Goal: Task Accomplishment & Management: Manage account settings

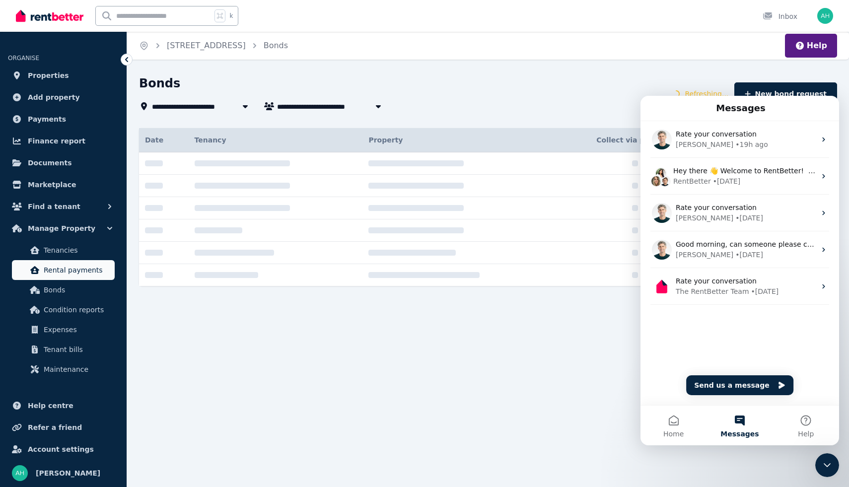
click at [64, 270] on span "Rental payments" at bounding box center [77, 270] width 67 height 12
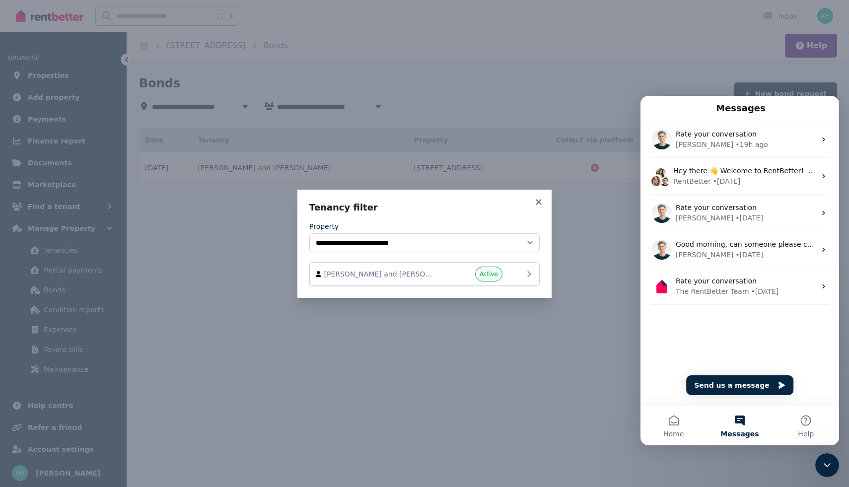
click at [438, 275] on div "[PERSON_NAME] and [PERSON_NAME] Active" at bounding box center [424, 274] width 217 height 15
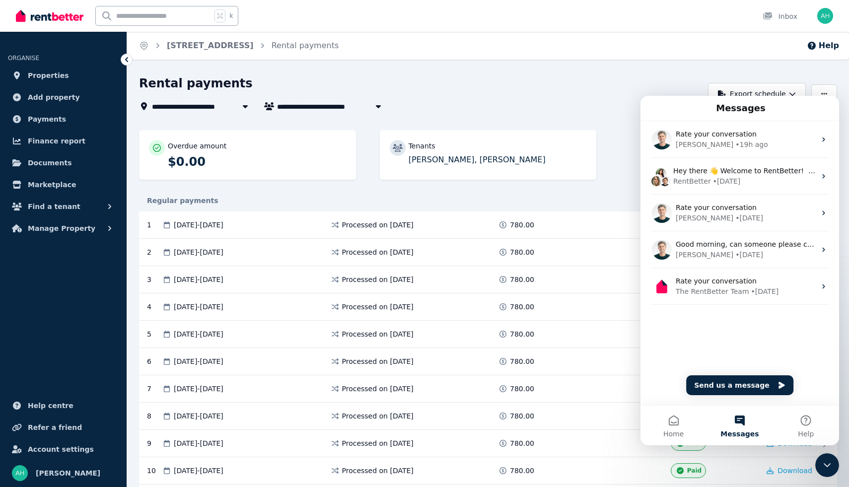
click at [826, 462] on icon "Close Intercom Messenger" at bounding box center [827, 465] width 12 height 12
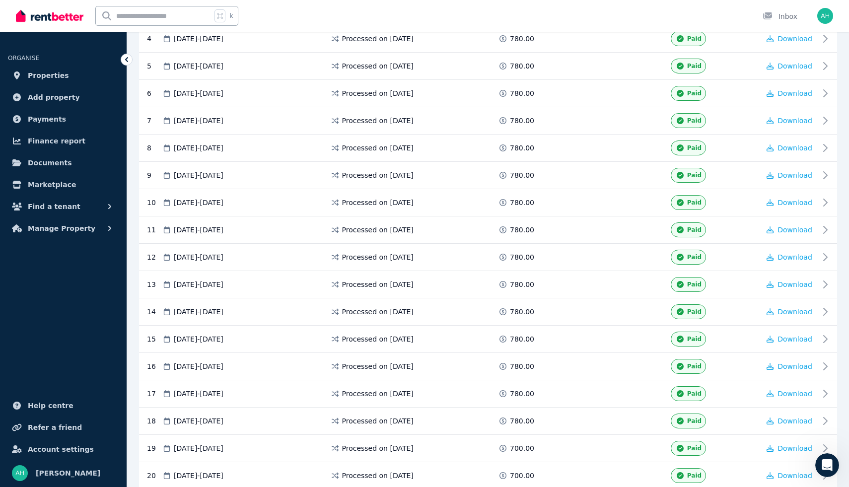
scroll to position [269, 0]
click at [48, 79] on span "Properties" at bounding box center [48, 75] width 41 height 12
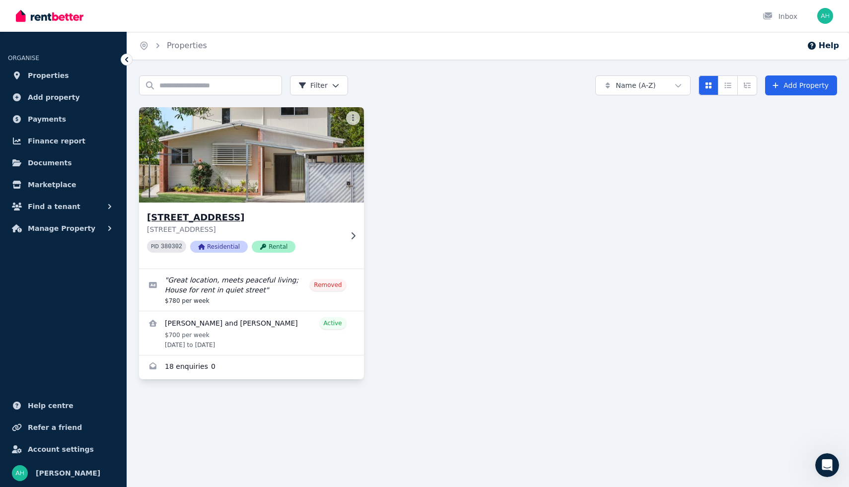
click at [327, 219] on h3 "[STREET_ADDRESS]" at bounding box center [244, 217] width 195 height 14
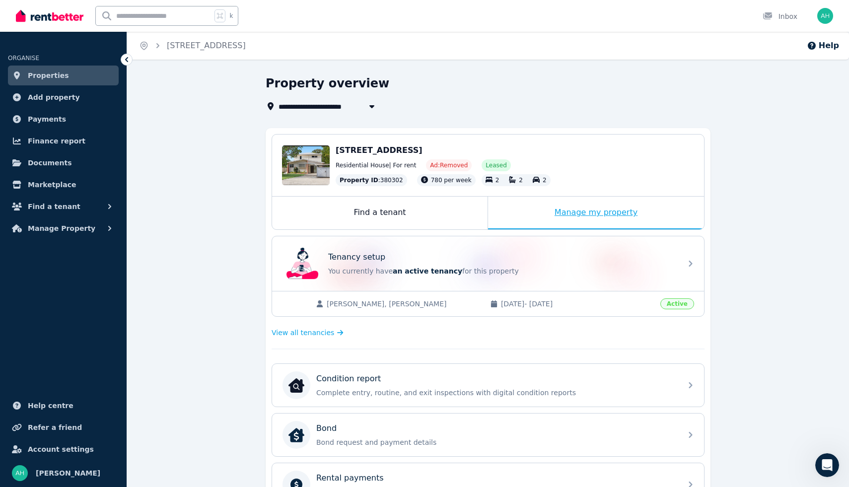
click at [604, 214] on div "Manage my property" at bounding box center [596, 213] width 216 height 33
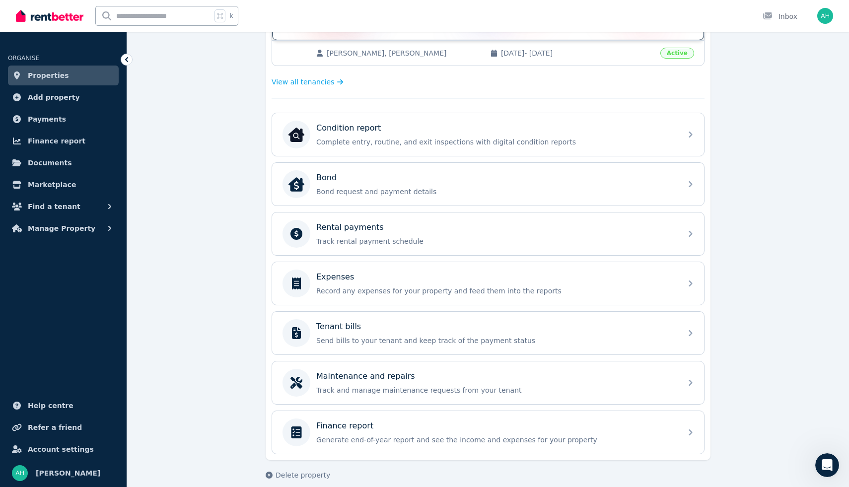
scroll to position [262, 0]
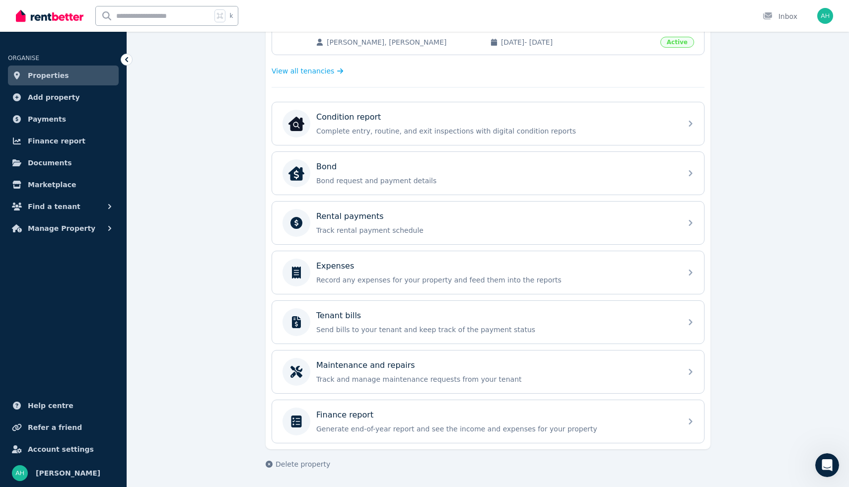
click at [825, 464] on icon "Open Intercom Messenger" at bounding box center [827, 465] width 16 height 16
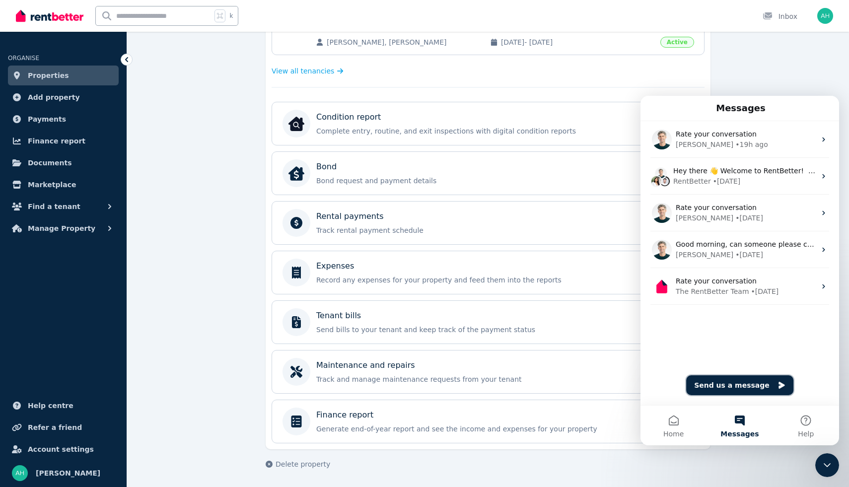
click at [734, 385] on button "Send us a message" at bounding box center [739, 385] width 107 height 20
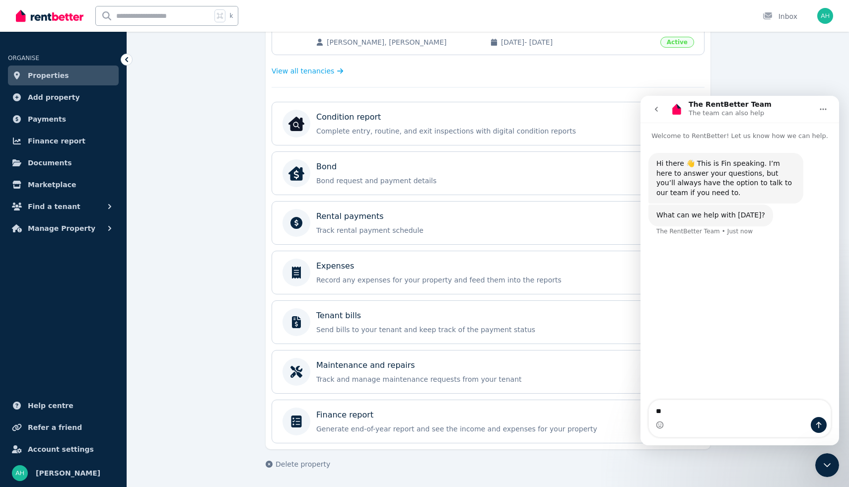
type textarea "*"
type textarea "**********"
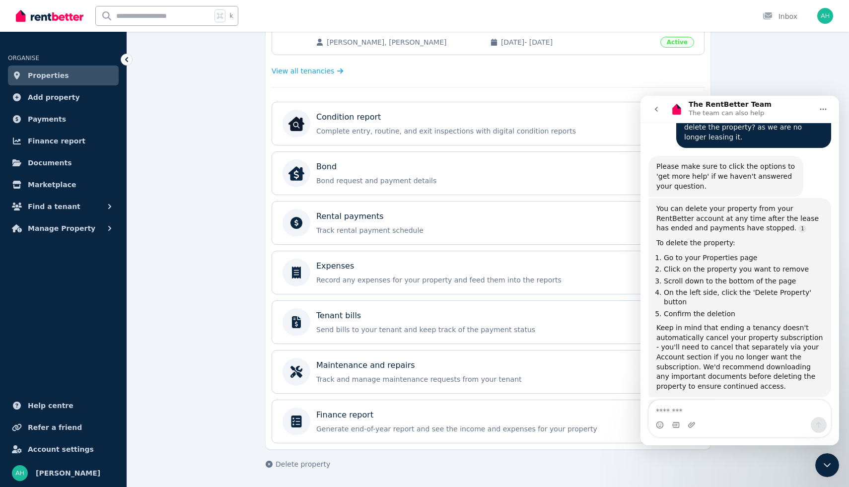
scroll to position [168, 0]
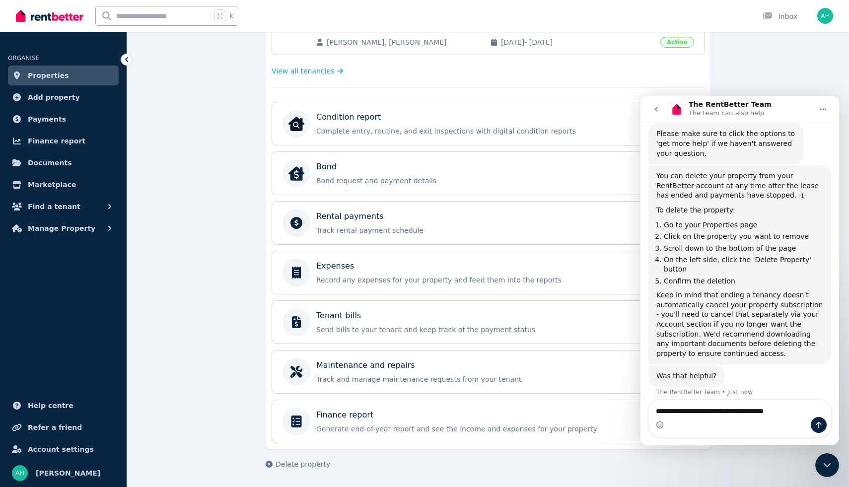
type textarea "**********"
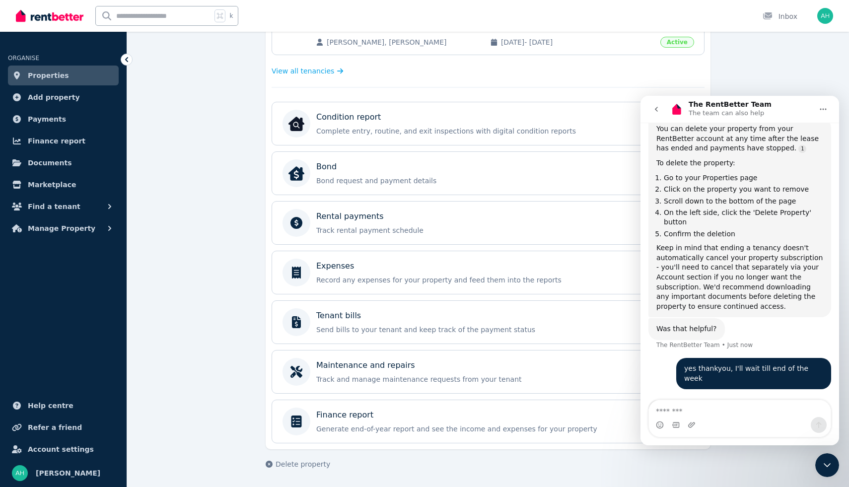
scroll to position [230, 0]
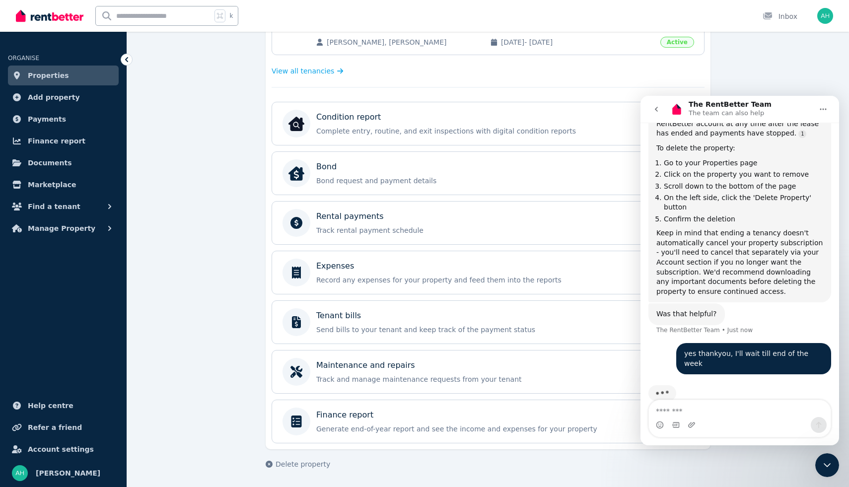
click at [825, 465] on icon "Close Intercom Messenger" at bounding box center [827, 465] width 12 height 12
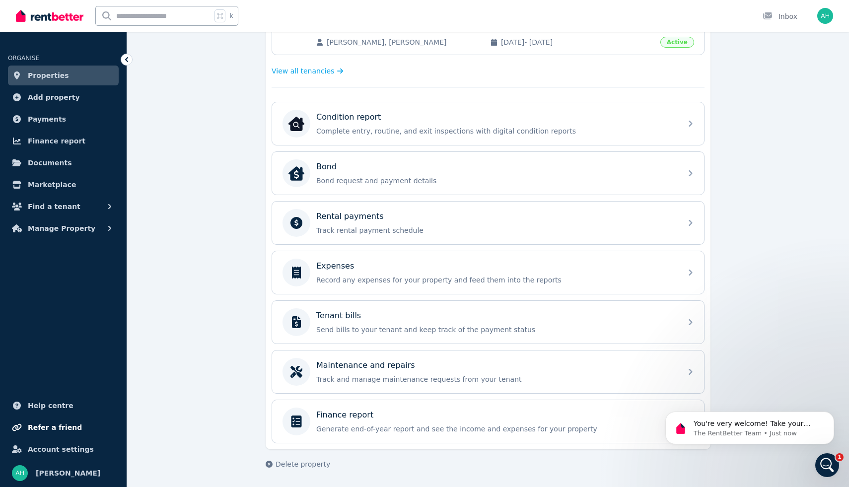
scroll to position [257, 0]
click at [46, 453] on span "Account settings" at bounding box center [61, 449] width 66 height 12
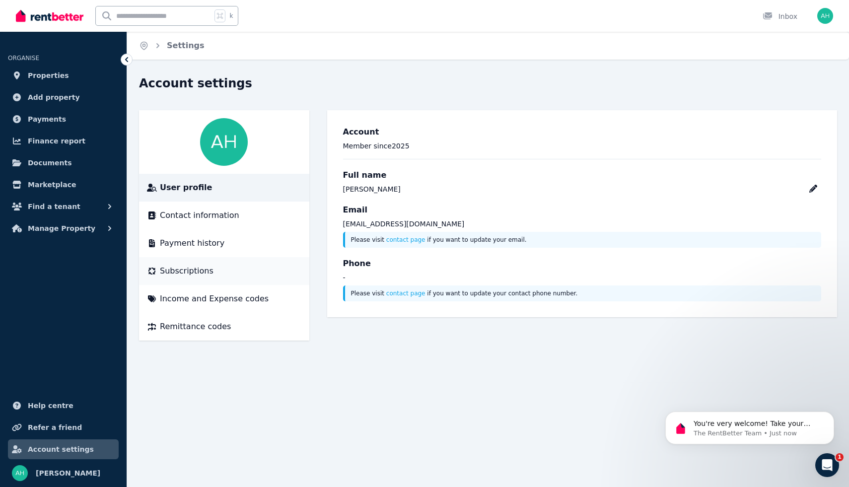
click at [183, 274] on span "Subscriptions" at bounding box center [187, 271] width 54 height 12
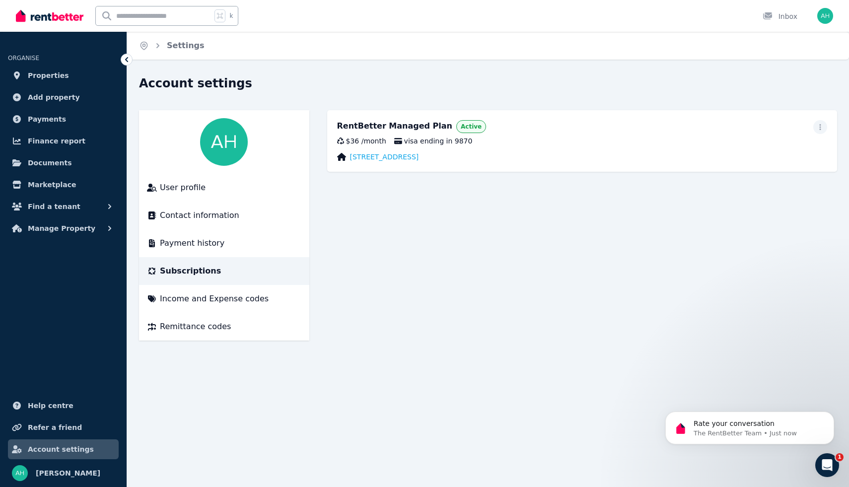
scroll to position [339, 0]
click at [820, 127] on icon "button" at bounding box center [819, 127] width 1 height 6
click at [756, 180] on span "Cancel plan" at bounding box center [775, 186] width 87 height 12
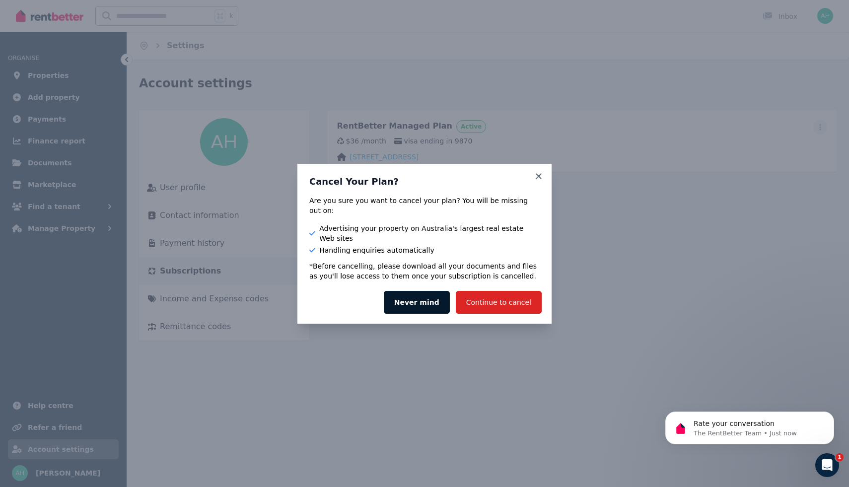
click at [424, 291] on button "Never mind" at bounding box center [417, 302] width 66 height 23
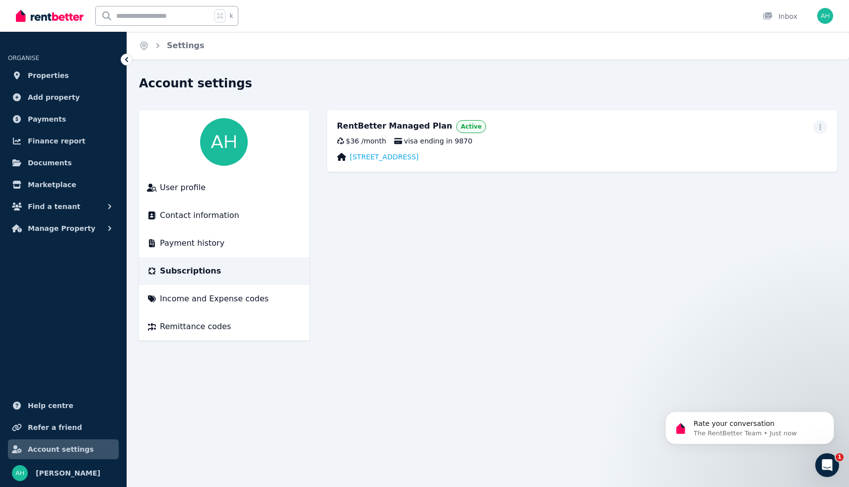
click at [825, 465] on icon "Open Intercom Messenger" at bounding box center [827, 465] width 16 height 16
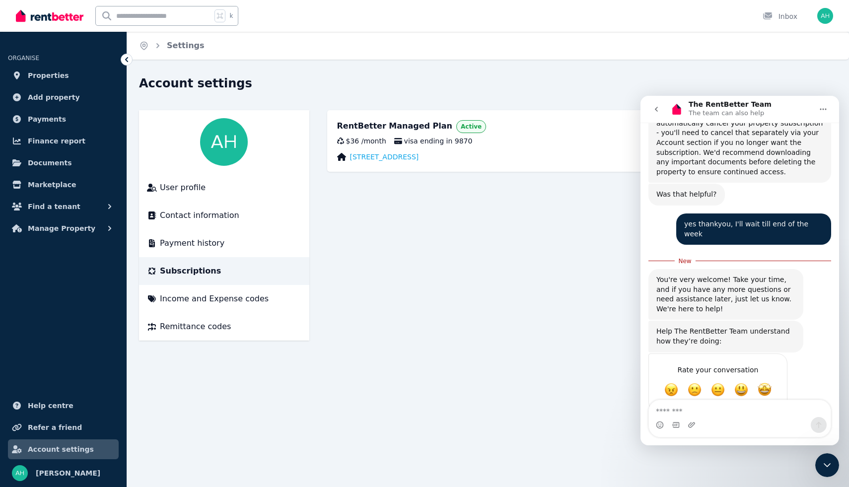
scroll to position [355, 0]
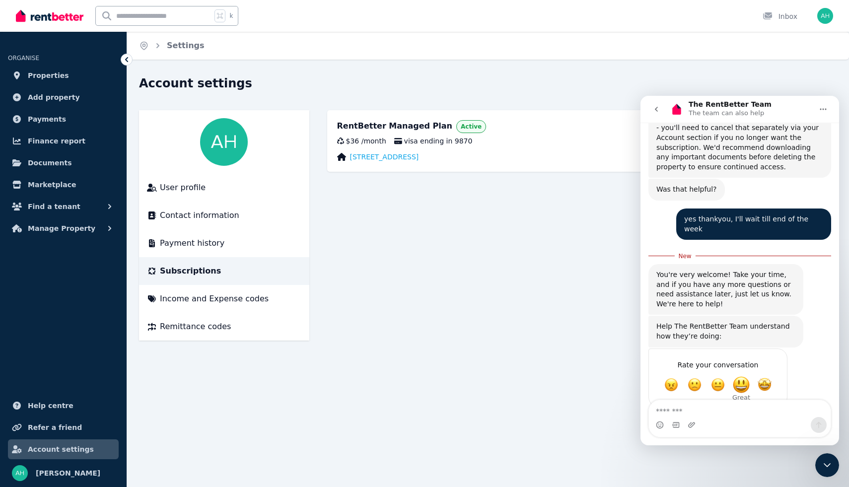
click at [741, 376] on span "Great" at bounding box center [741, 385] width 18 height 18
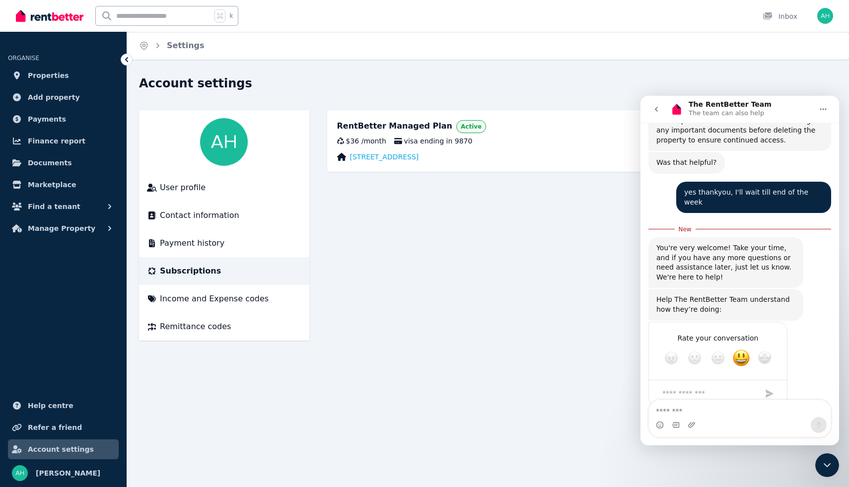
click at [826, 461] on icon "Close Intercom Messenger" at bounding box center [827, 465] width 12 height 12
